Goal: Information Seeking & Learning: Learn about a topic

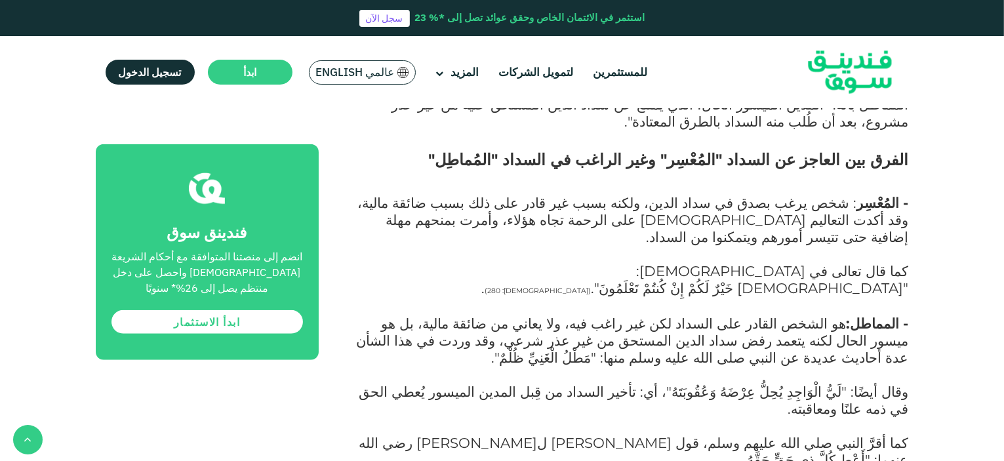
click at [723, 83] on div "للمستثمرين لتمويل الشركات المزيد من نحن" at bounding box center [502, 72] width 813 height 72
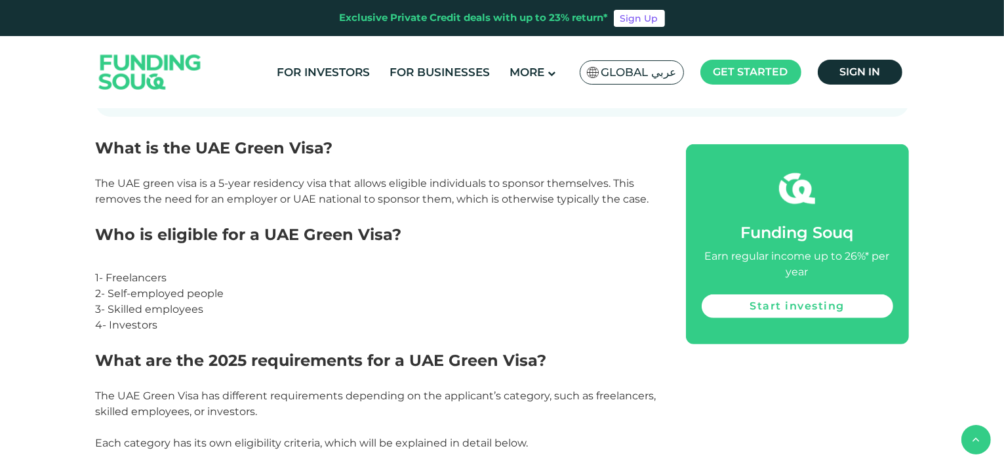
scroll to position [525, 0]
